Goal: Task Accomplishment & Management: Use online tool/utility

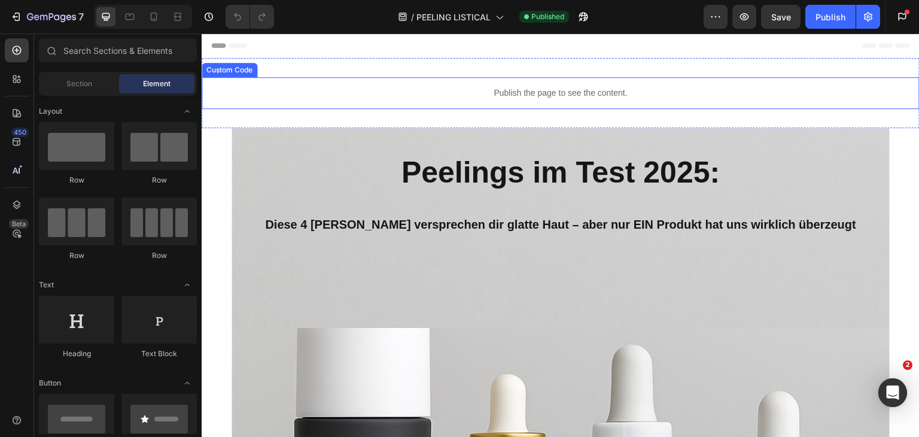
click at [363, 95] on p "Publish the page to see the content." at bounding box center [561, 93] width 718 height 13
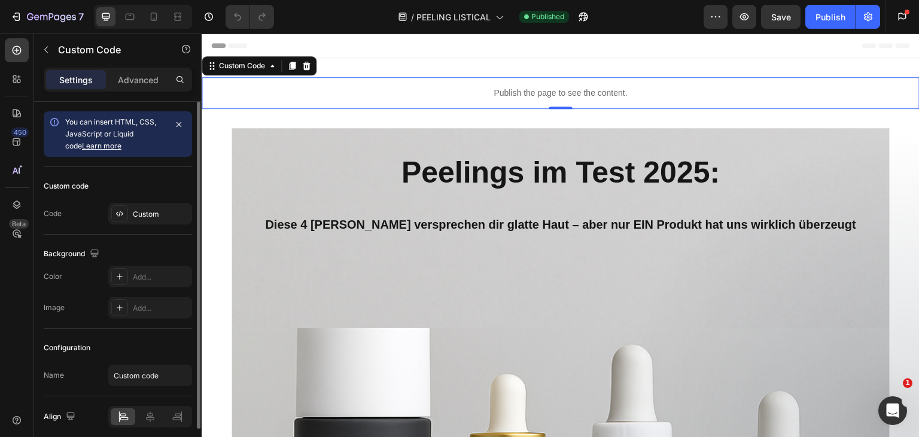
click at [350, 85] on div "Publish the page to see the content." at bounding box center [561, 93] width 718 height 32
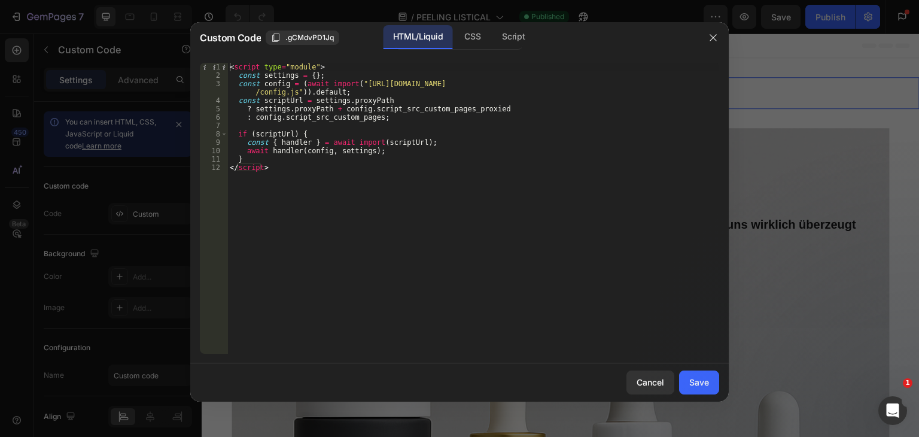
type textarea "</script>"
click at [408, 200] on div "< script type = "module" > const settings = { } ; const config = ( await import…" at bounding box center [473, 217] width 492 height 308
paste textarea
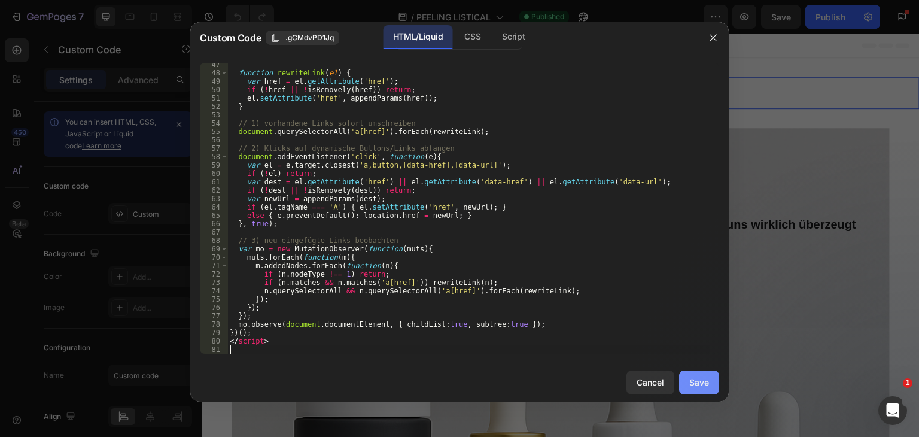
click at [709, 382] on button "Save" at bounding box center [699, 382] width 40 height 24
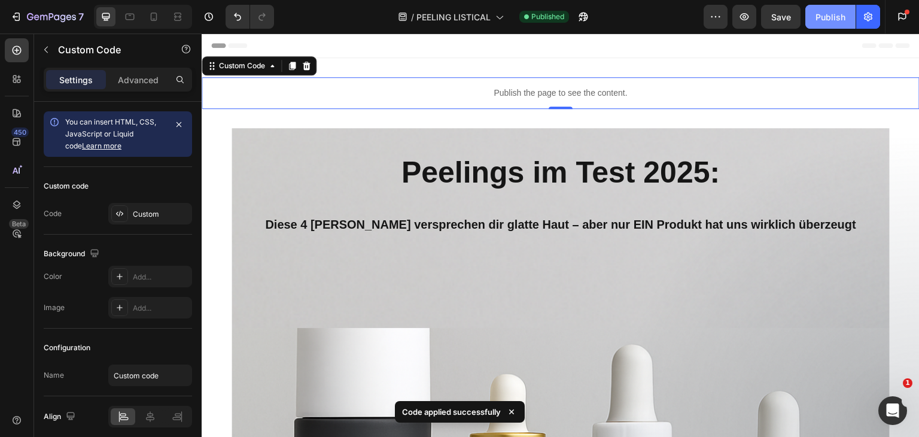
click at [836, 18] on div "Publish" at bounding box center [831, 17] width 30 height 13
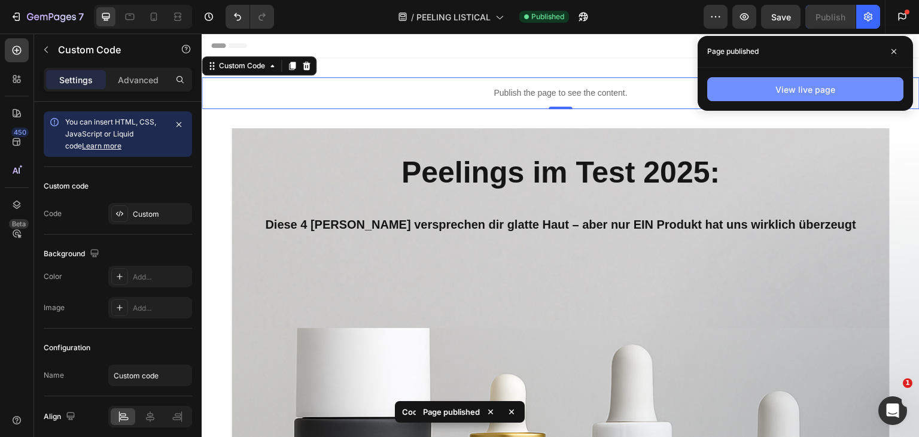
click at [749, 87] on button "View live page" at bounding box center [805, 89] width 196 height 24
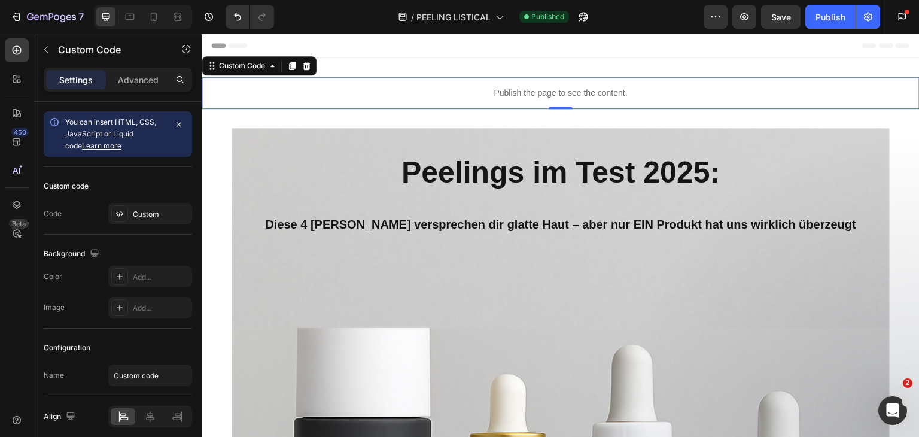
click at [367, 88] on p "Publish the page to see the content." at bounding box center [561, 93] width 718 height 13
click at [19, 10] on div "7" at bounding box center [47, 17] width 74 height 14
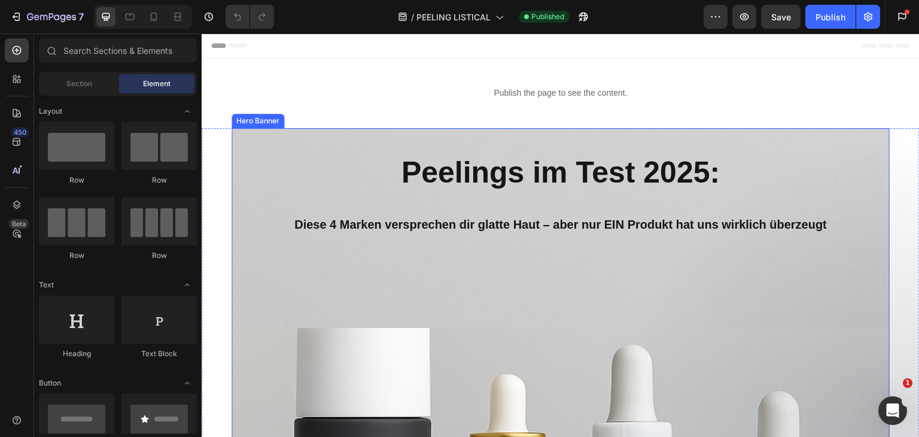
click at [417, 98] on p "Publish the page to see the content." at bounding box center [561, 93] width 718 height 13
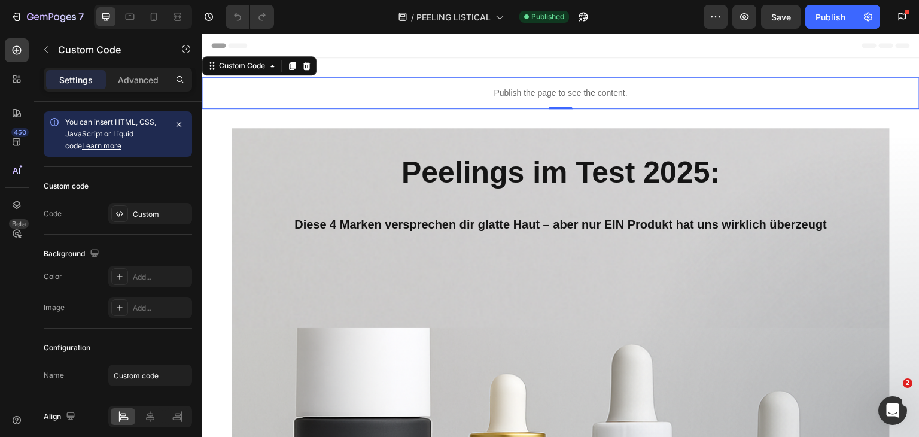
click at [340, 93] on p "Publish the page to see the content." at bounding box center [561, 93] width 718 height 13
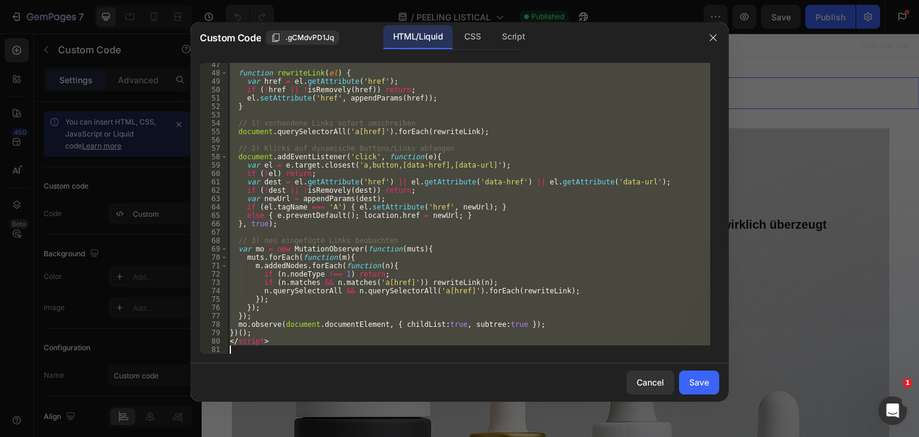
scroll to position [396, 0]
drag, startPoint x: 230, startPoint y: 67, endPoint x: 428, endPoint y: 422, distance: 406.6
click at [428, 422] on div "Custom Code .gCMdvPD1Jq HTML/Liquid CSS Script <script type="module"> 47 48 49 …" at bounding box center [459, 218] width 919 height 437
type textarea "</script>"
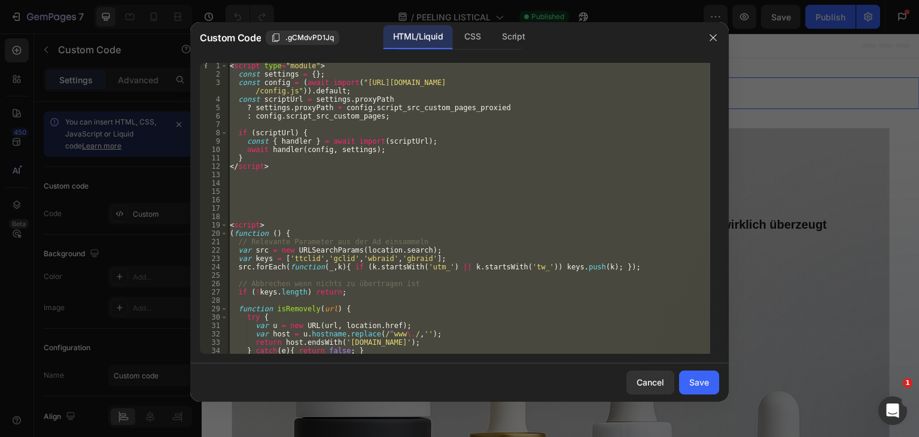
scroll to position [0, 0]
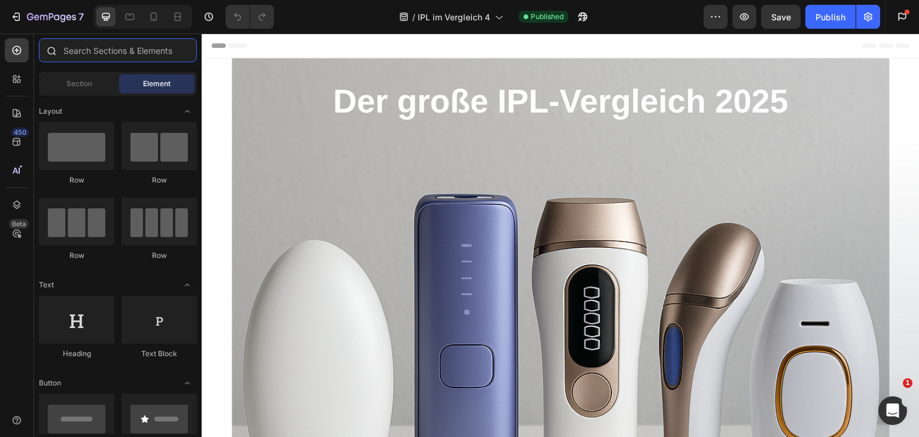
click at [77, 51] on input "text" at bounding box center [118, 50] width 158 height 24
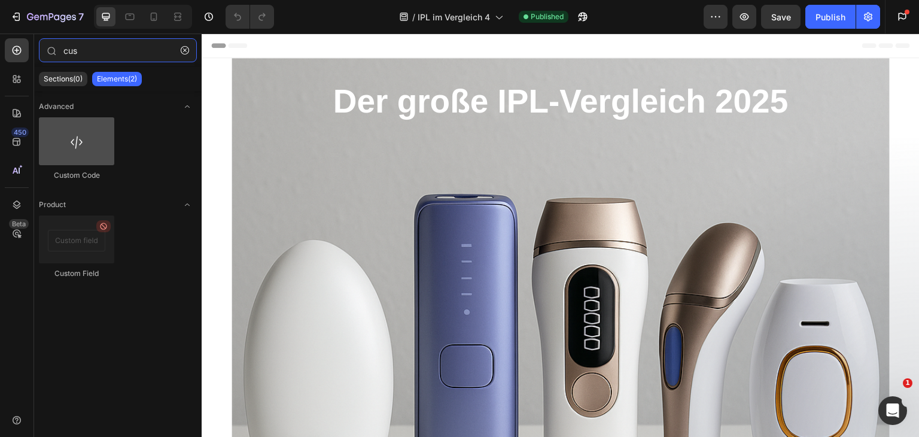
type input "cus"
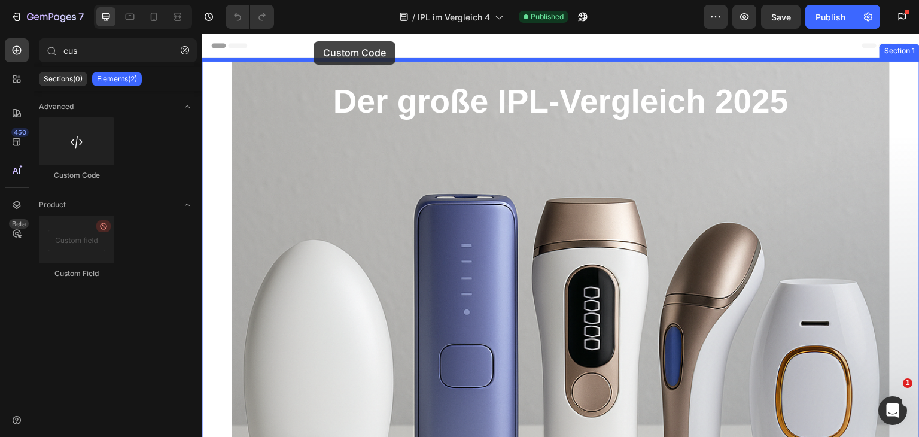
drag, startPoint x: 272, startPoint y: 172, endPoint x: 314, endPoint y: 41, distance: 137.0
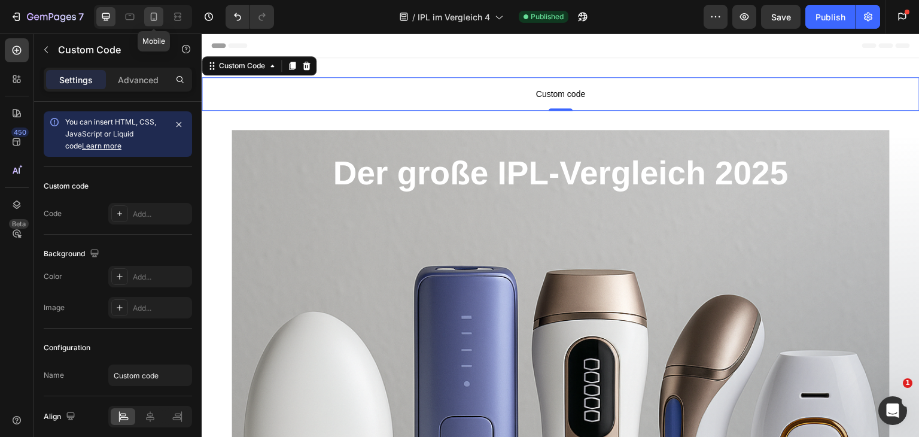
click at [148, 20] on icon at bounding box center [154, 17] width 12 height 12
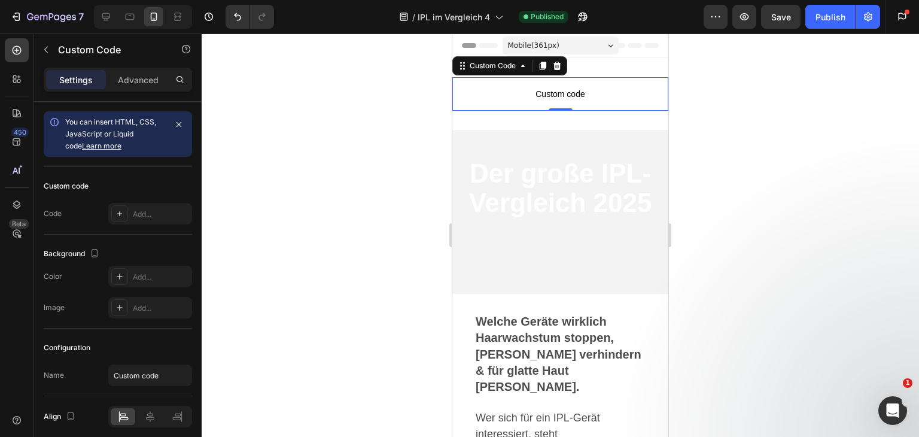
scroll to position [2, 0]
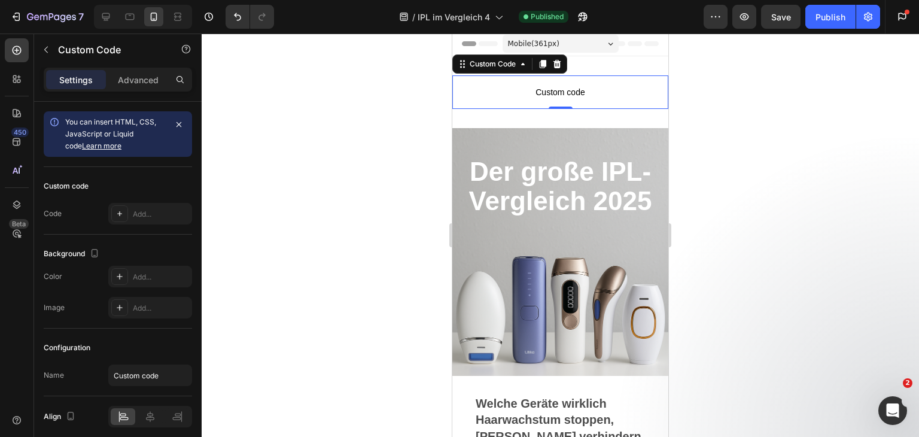
click at [576, 85] on span "Custom code" at bounding box center [560, 92] width 216 height 14
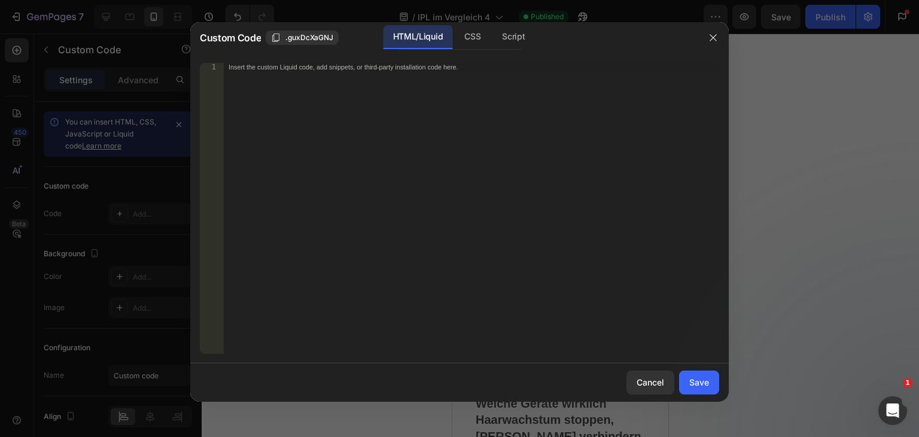
click at [317, 92] on div "Insert the custom Liquid code, add snippets, or third-party installation code h…" at bounding box center [471, 217] width 495 height 308
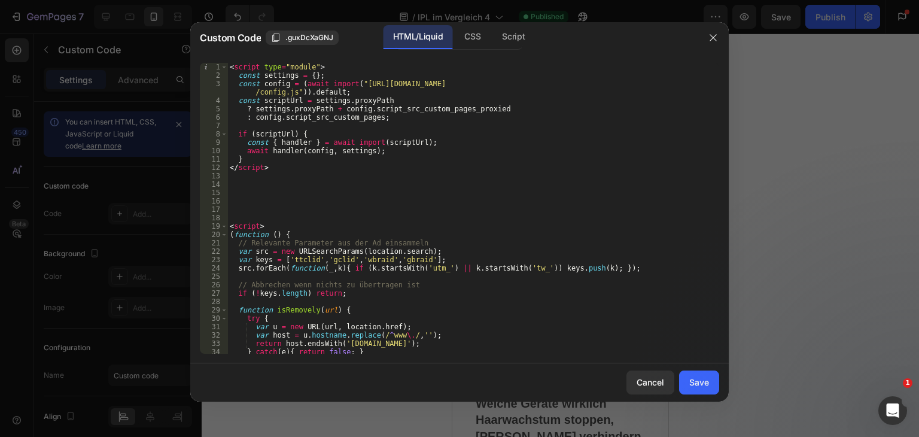
scroll to position [0, 0]
click at [687, 375] on button "Save" at bounding box center [699, 382] width 40 height 24
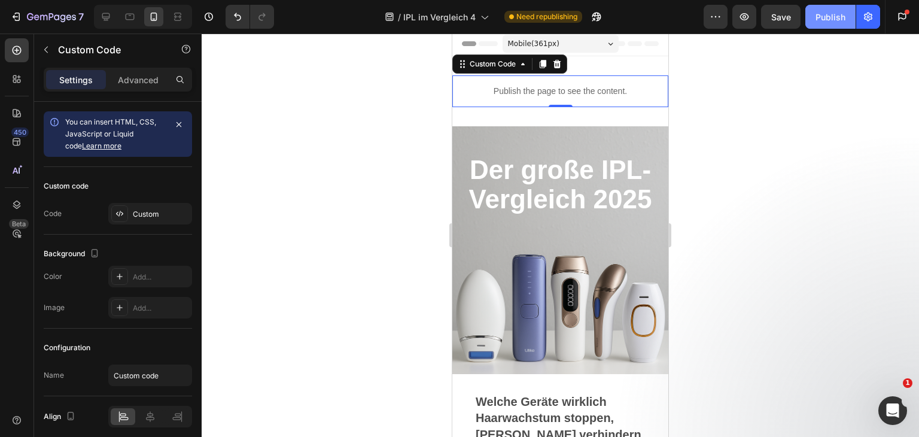
click at [815, 21] on button "Publish" at bounding box center [830, 17] width 50 height 24
